Goal: Information Seeking & Learning: Learn about a topic

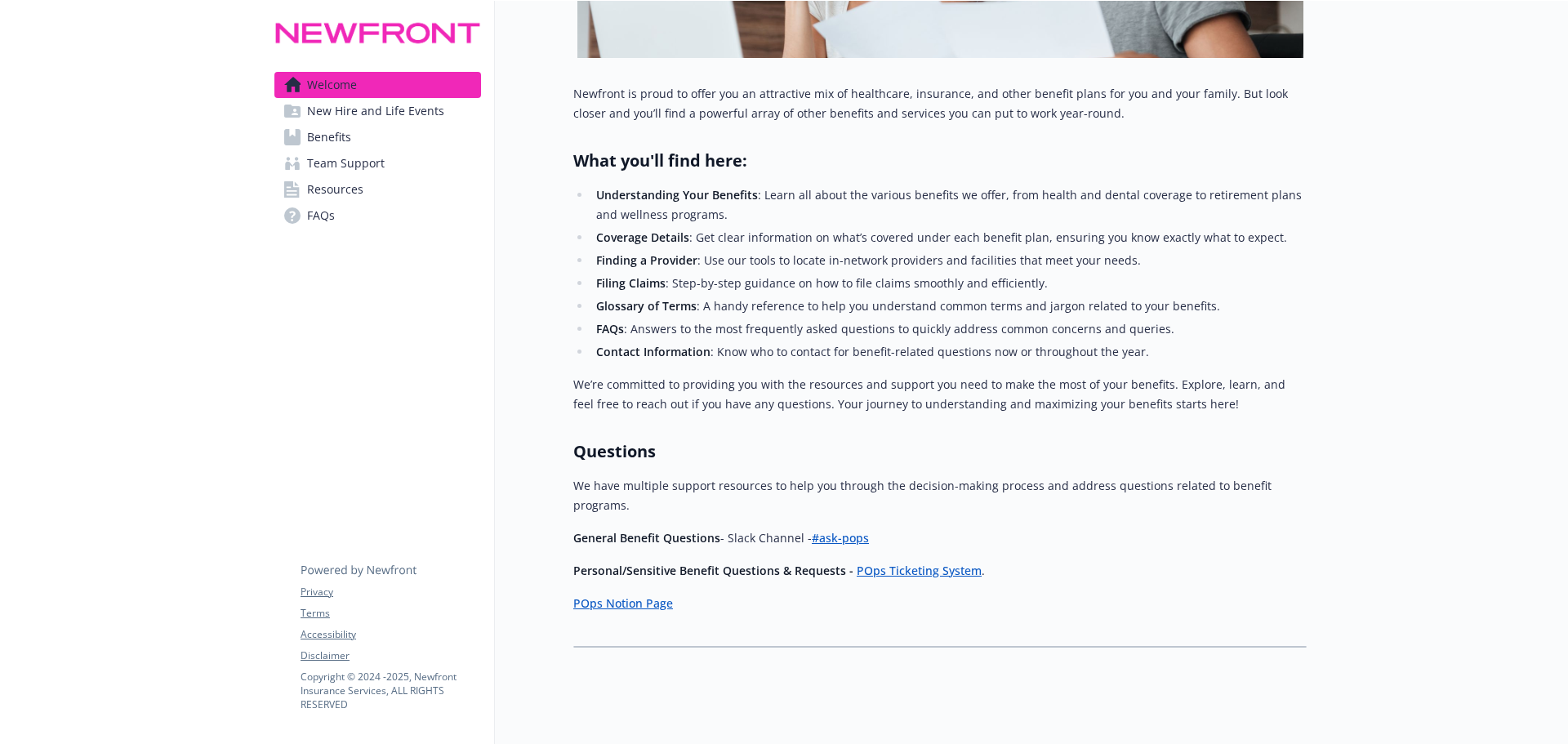
scroll to position [453, 0]
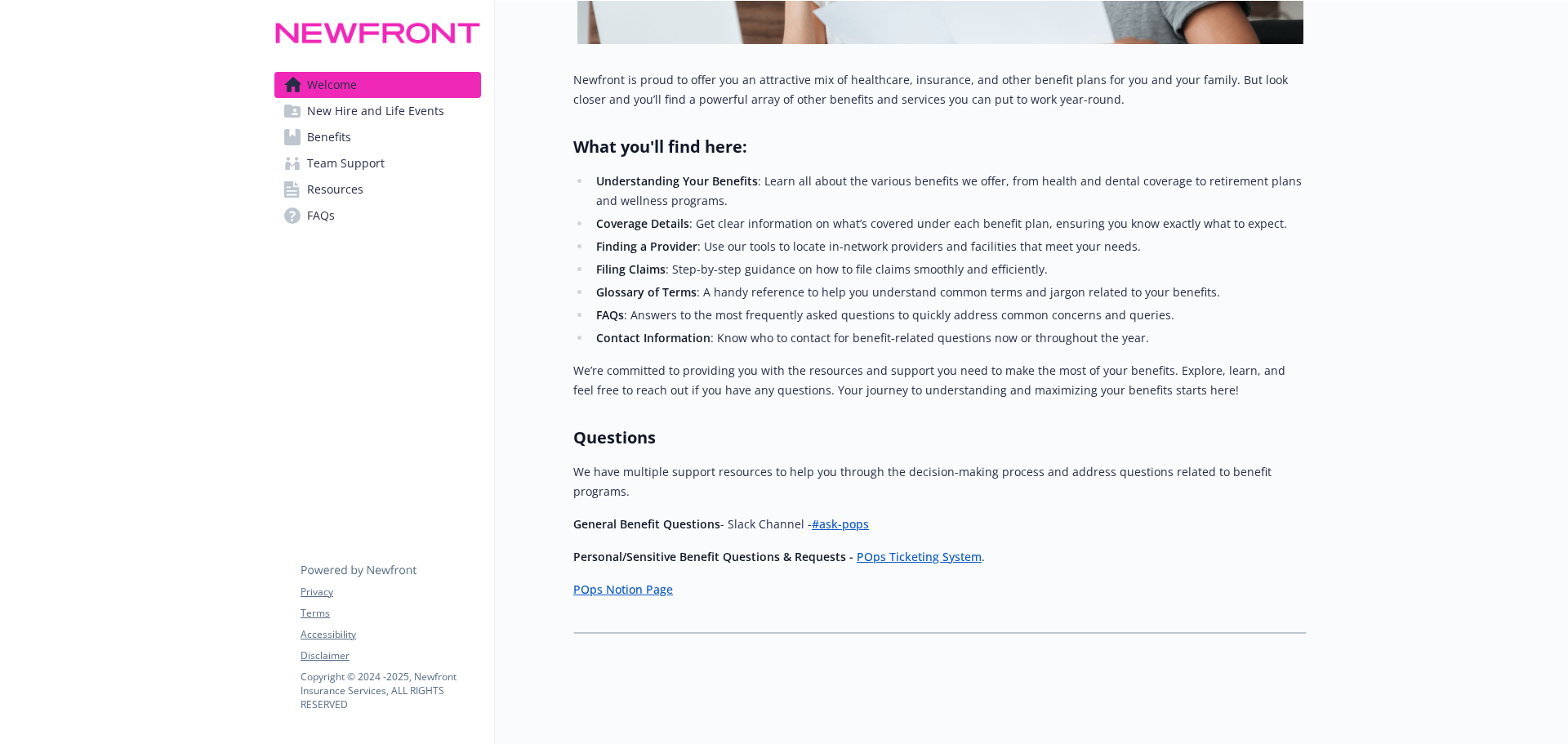
click at [345, 191] on span "Resources" at bounding box center [335, 189] width 57 height 26
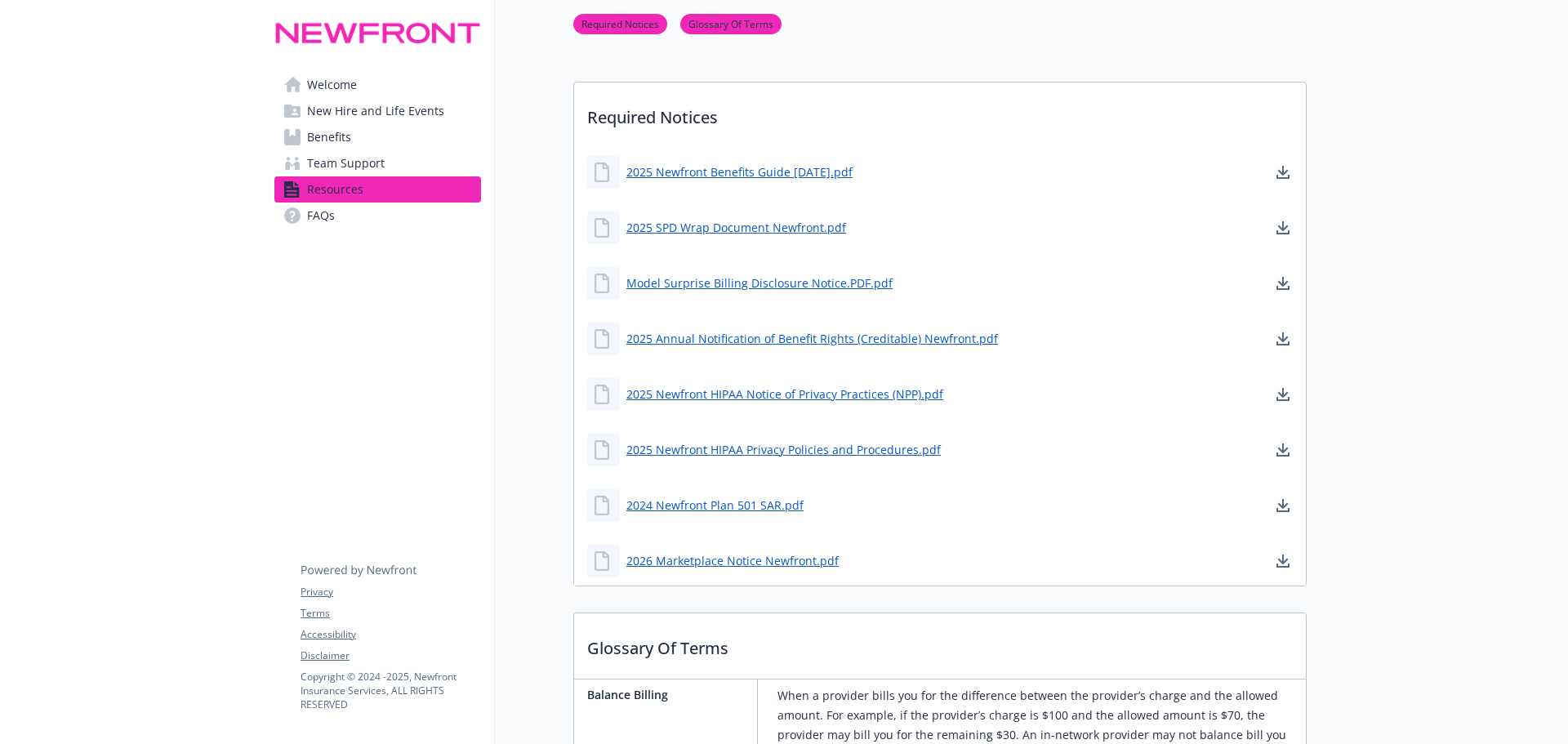
scroll to position [271, 0]
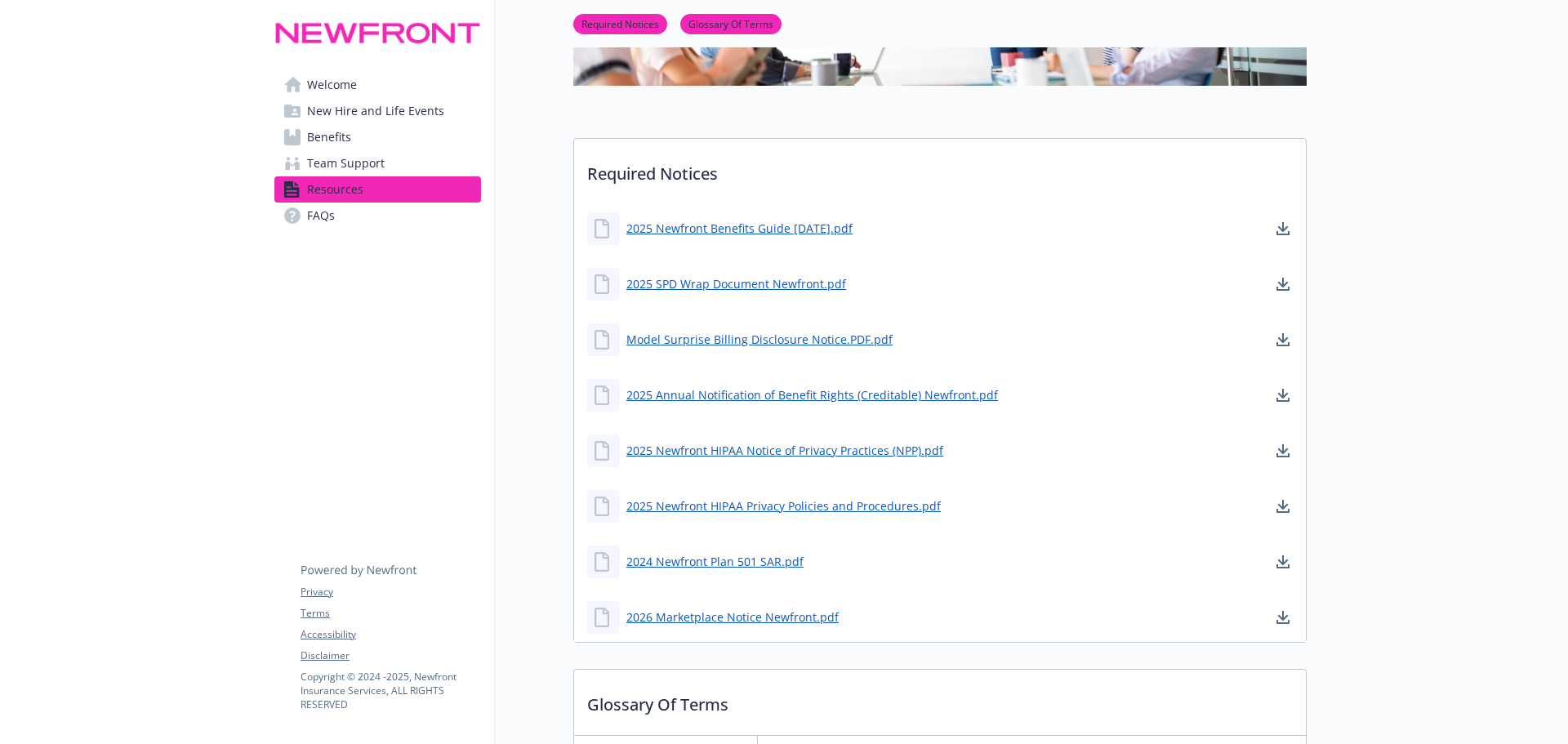
click at [328, 216] on span "FAQs" at bounding box center [320, 216] width 27 height 26
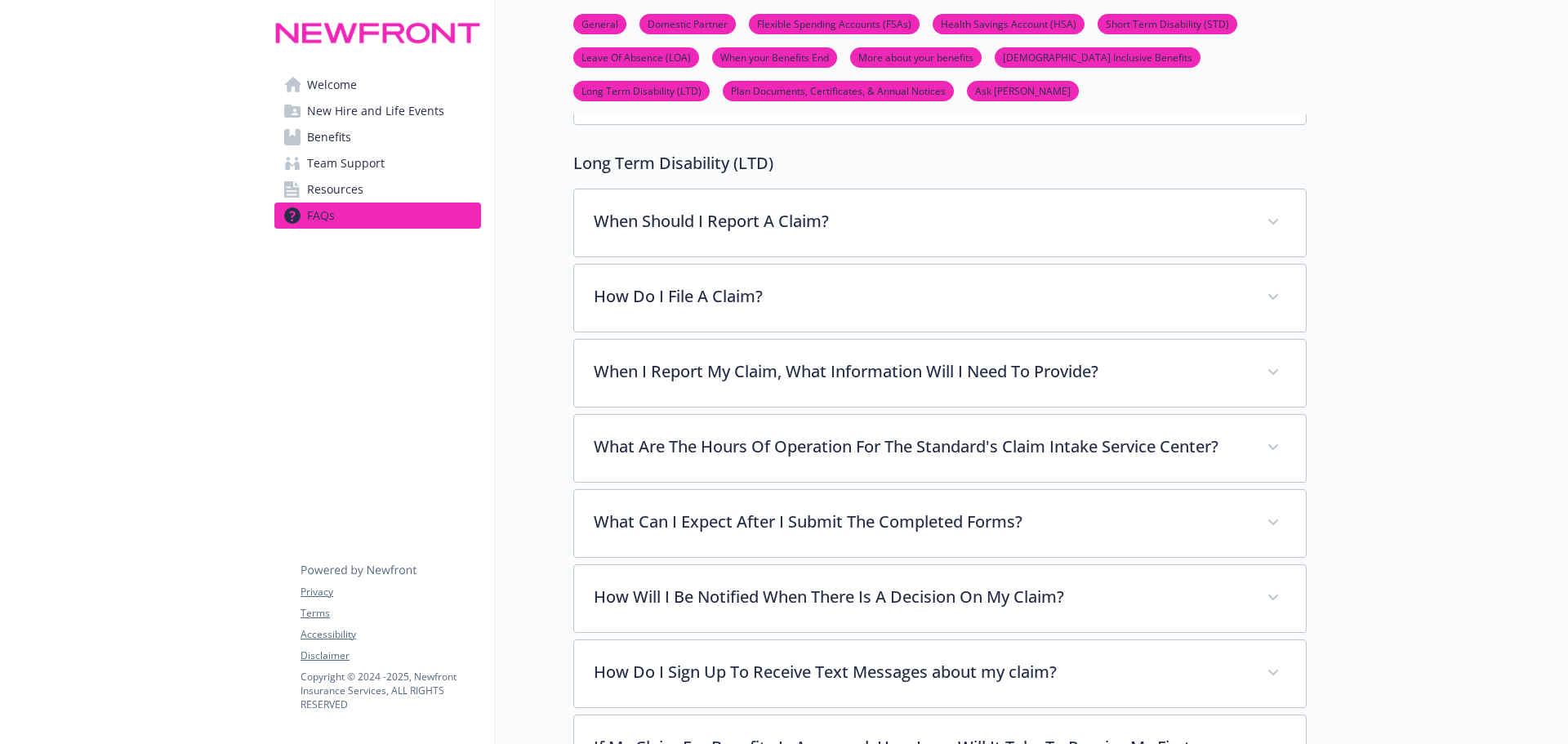
scroll to position [5379, 0]
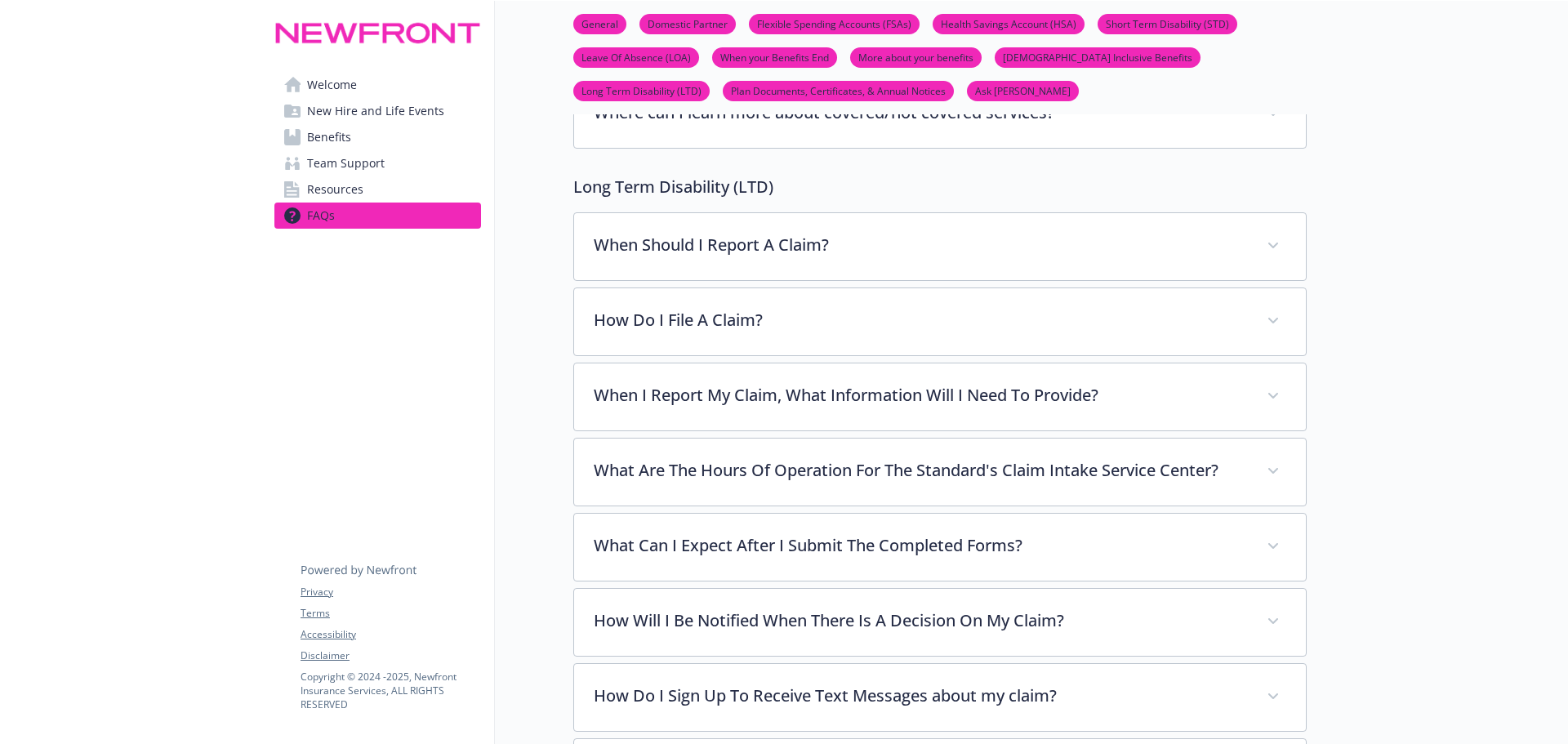
click at [942, 64] on li "More about your benefits" at bounding box center [915, 58] width 131 height 21
